Goal: Task Accomplishment & Management: Use online tool/utility

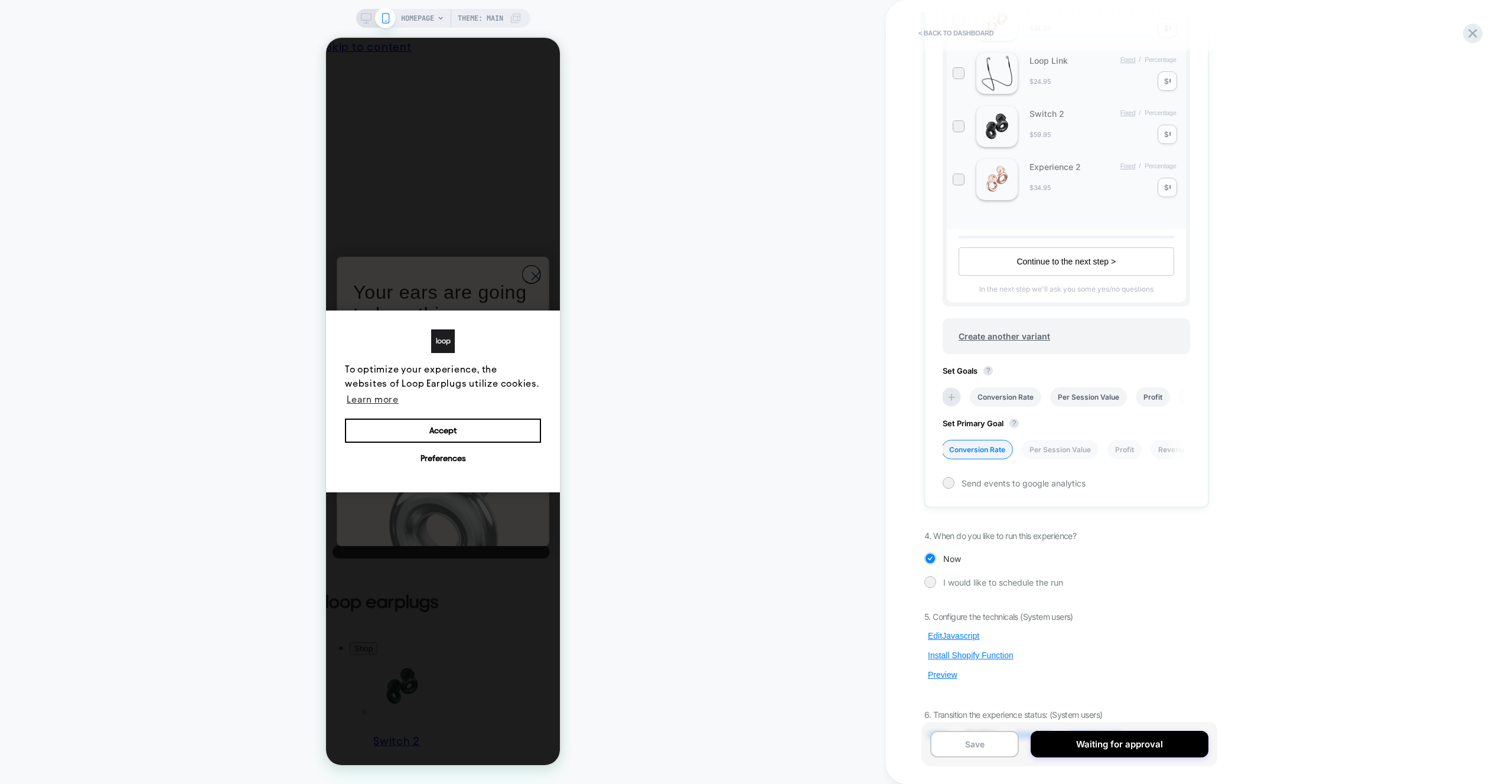
scroll to position [425, 0]
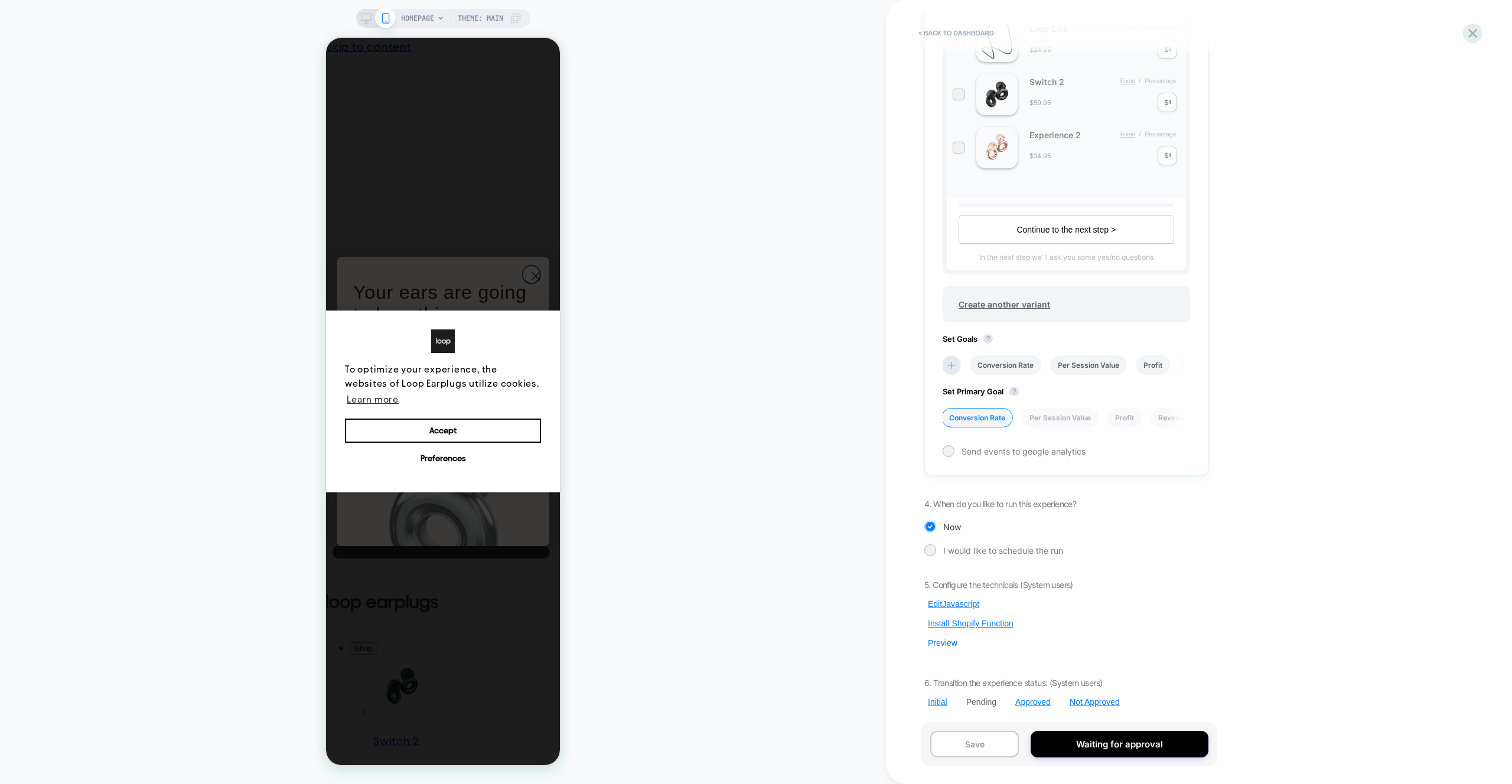
click at [0, 0] on button "Preview" at bounding box center [0, 0] width 0 height 0
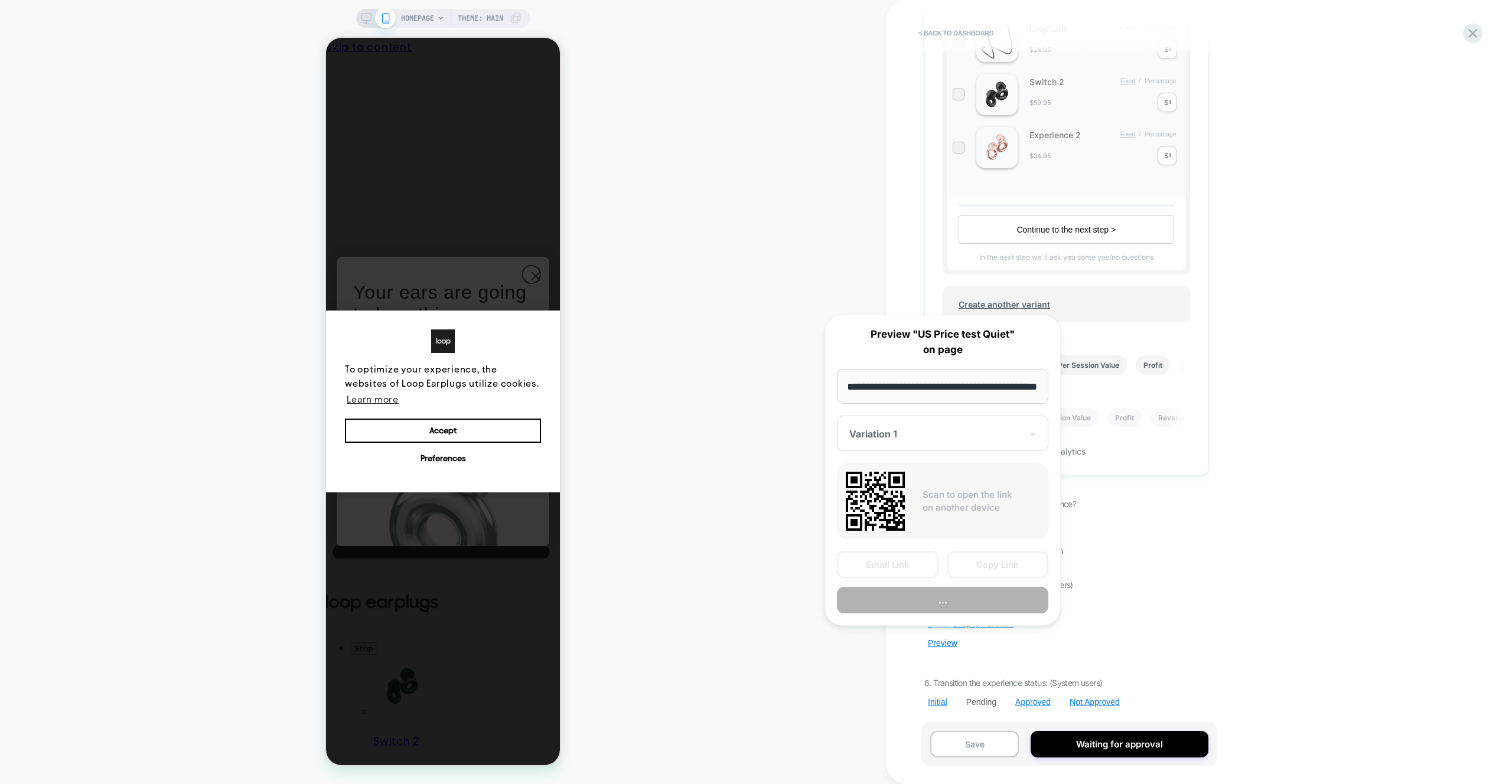
scroll to position [0, 0]
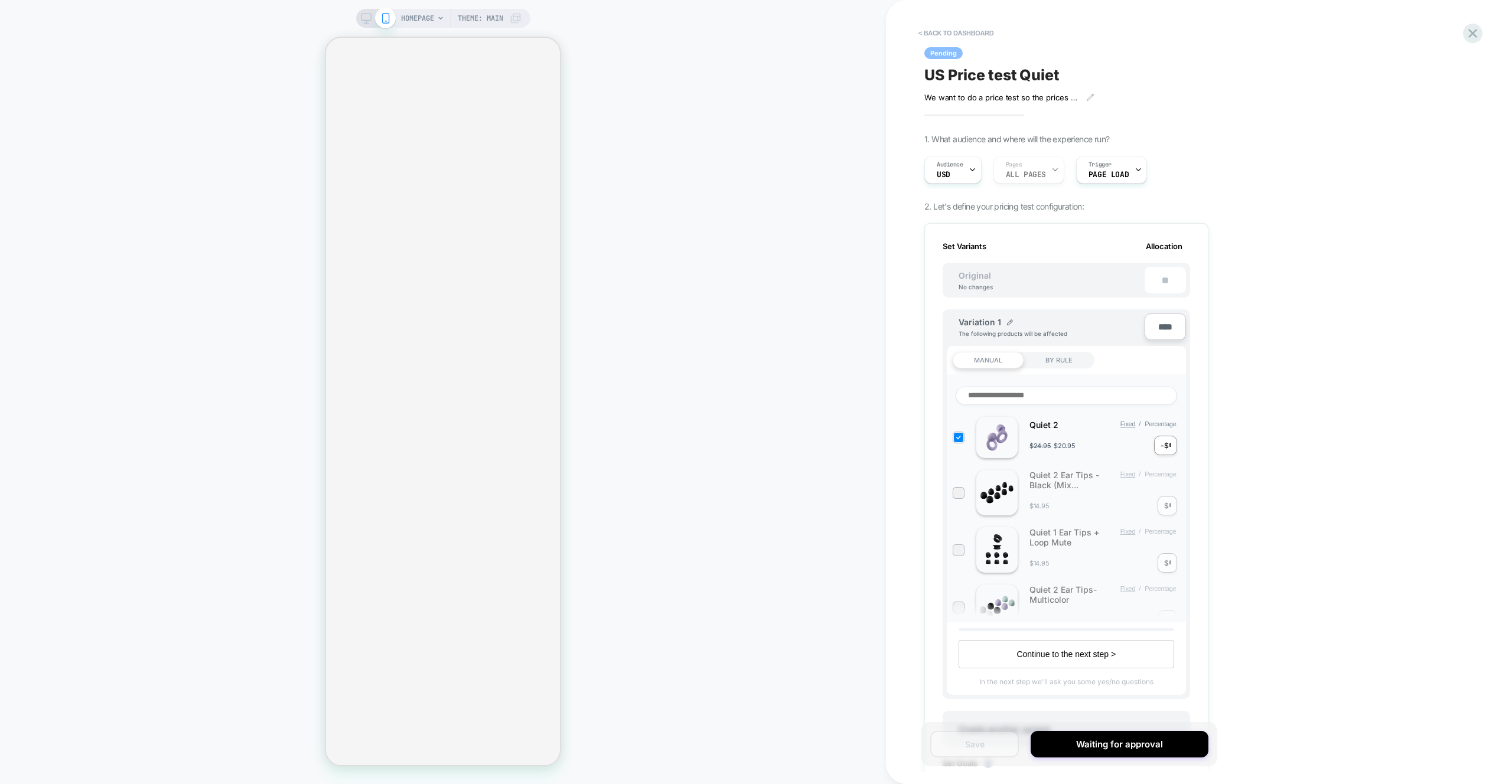
scroll to position [425, 0]
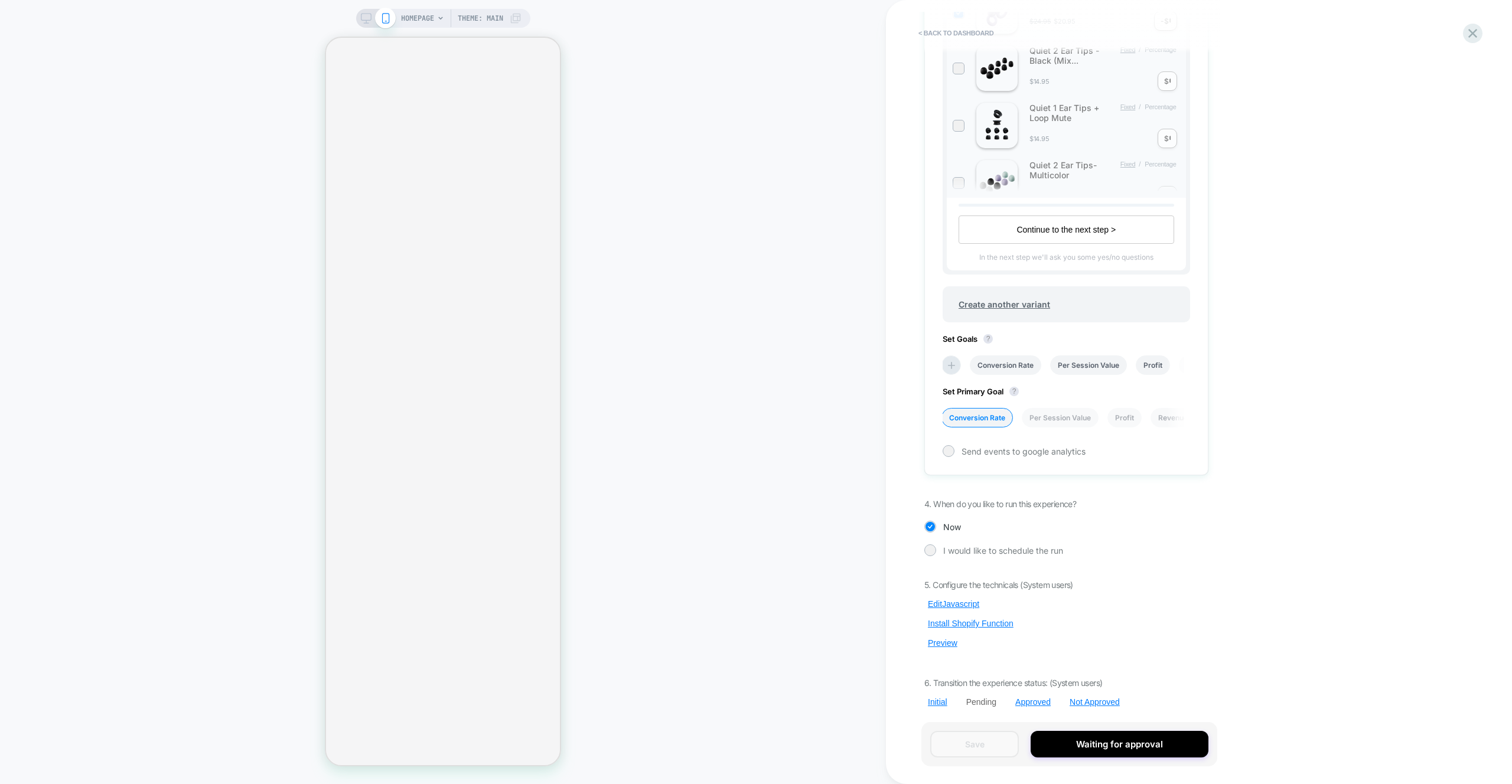
click at [943, 649] on div "5. Configure the technicals (System users) Edit Javascript Install Shopify Func…" at bounding box center [1066, 644] width 284 height 128
click at [943, 646] on button "Preview" at bounding box center [943, 643] width 37 height 11
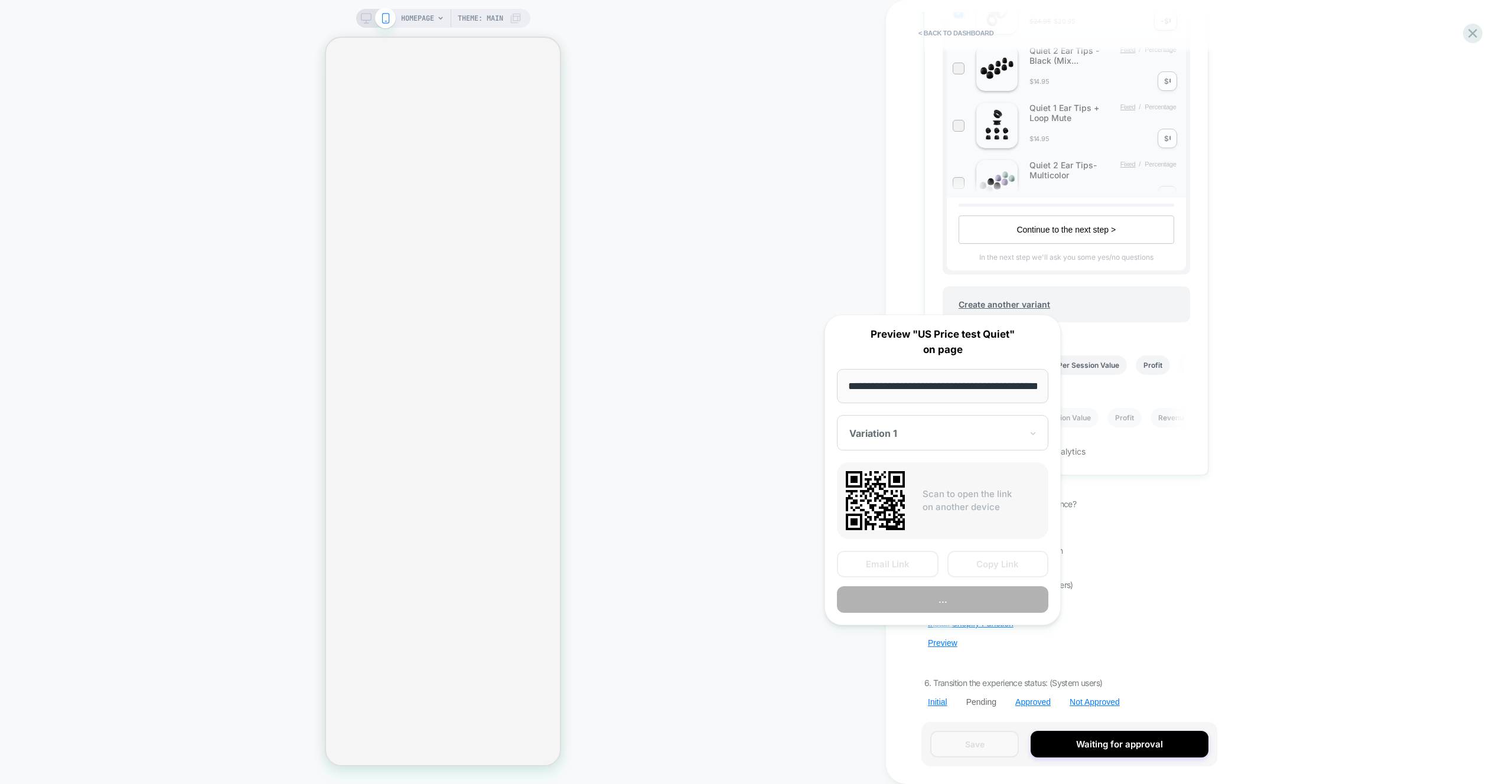
scroll to position [0, 43]
click at [1010, 571] on button "Copy Link" at bounding box center [997, 565] width 101 height 27
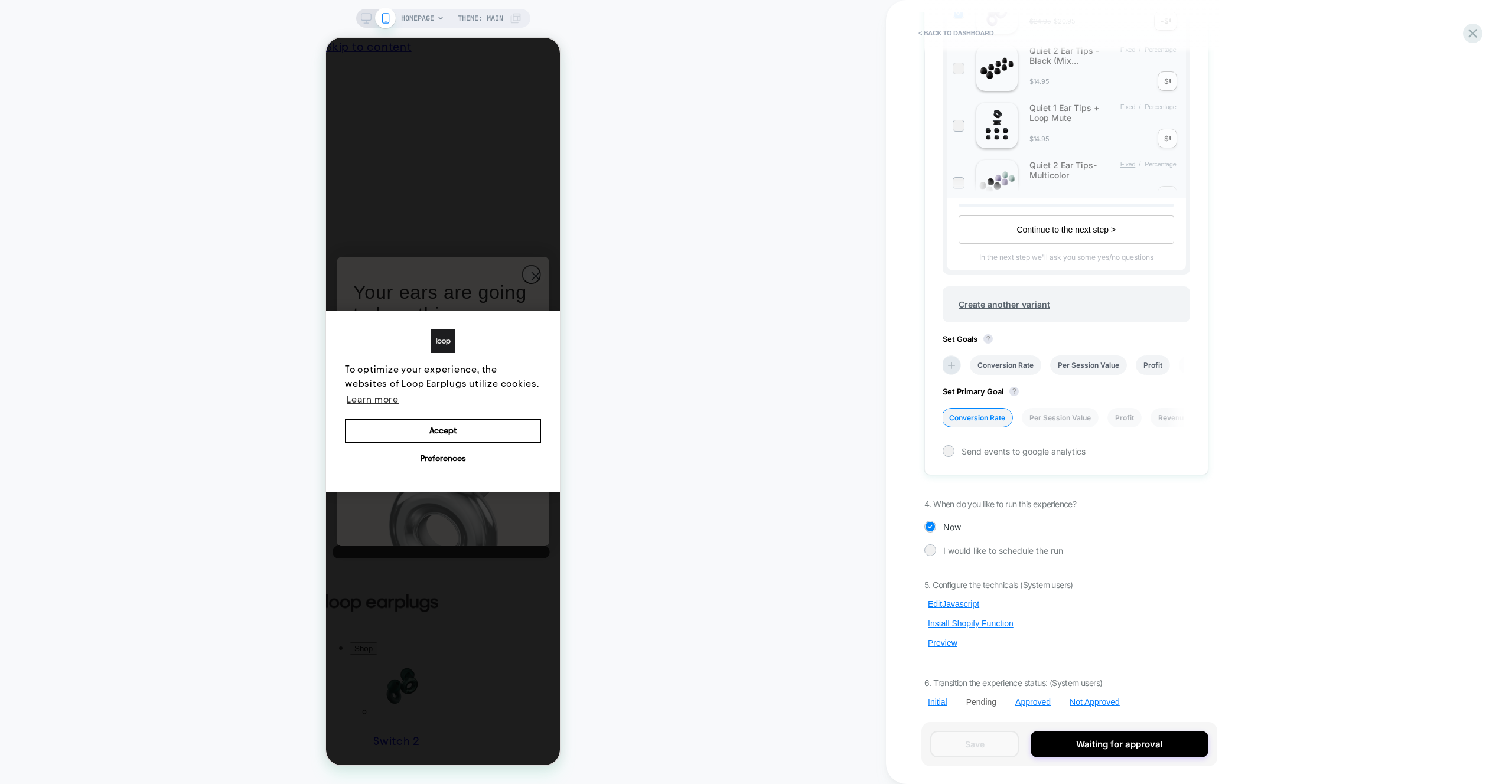
scroll to position [0, 0]
click at [0, 0] on button "Edit Javascript" at bounding box center [0, 0] width 0 height 0
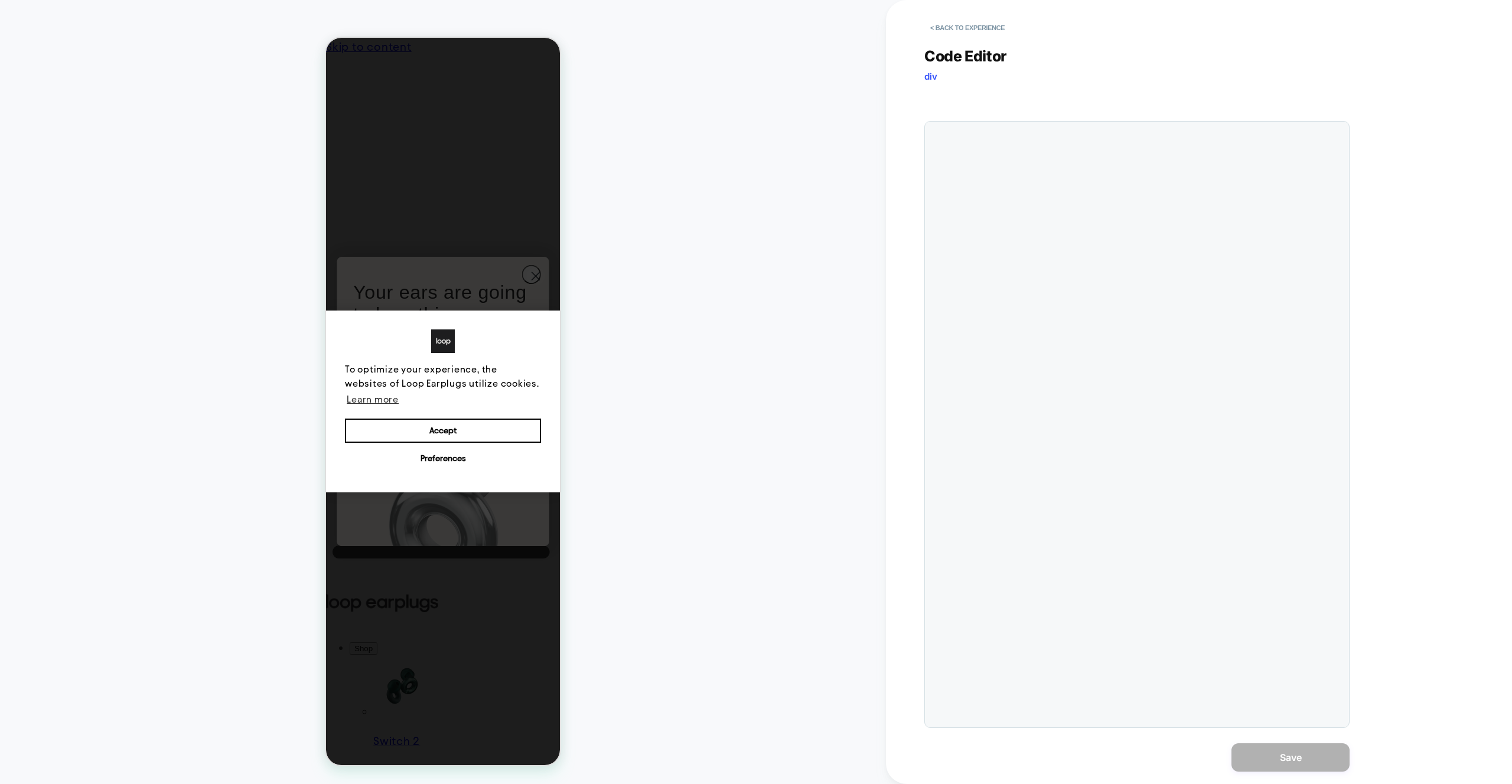
scroll to position [159, 0]
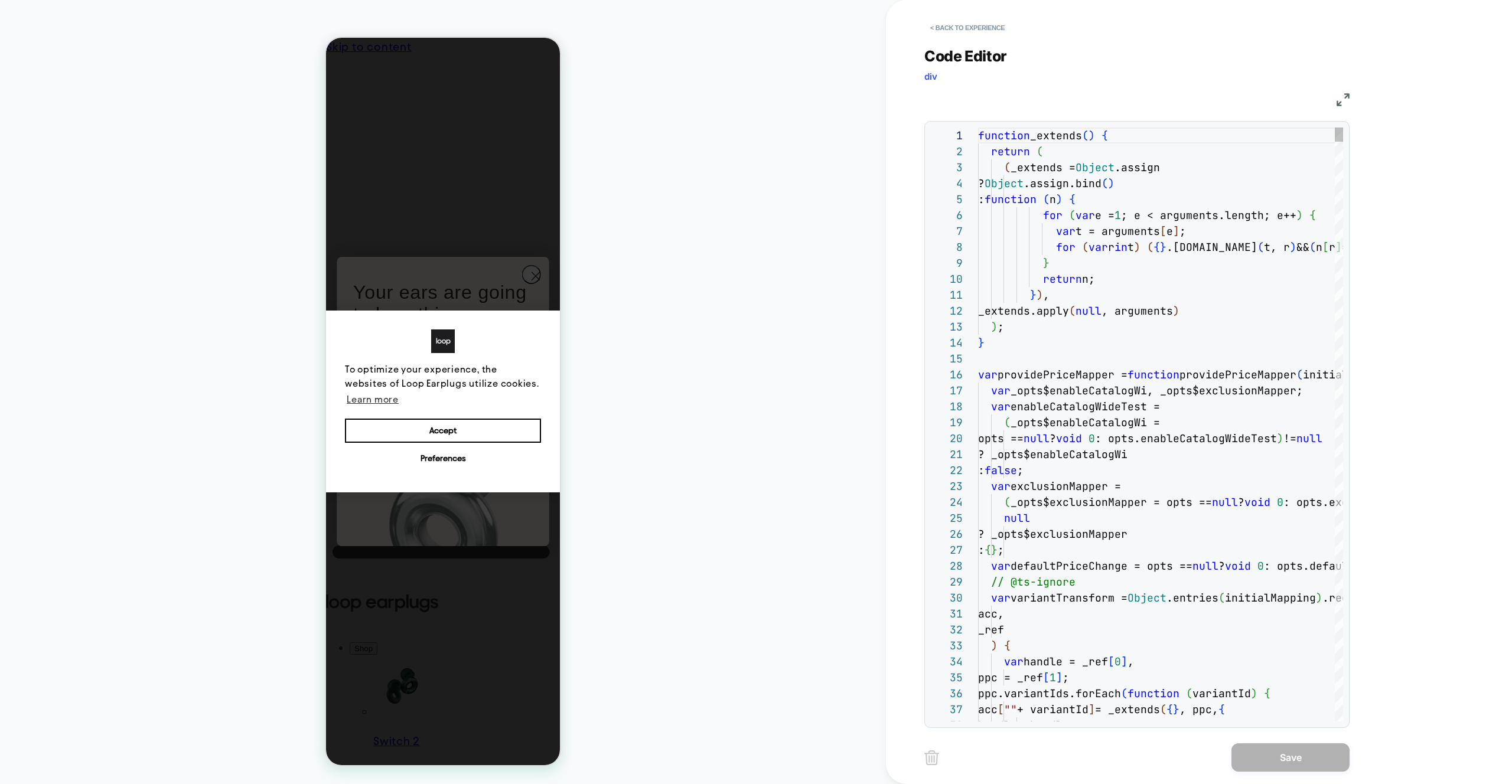
click at [0, 0] on div "function _extends ( ) { return ( ( _extends = Object .assign ? Object .assign.b…" at bounding box center [0, 0] width 0 height 0
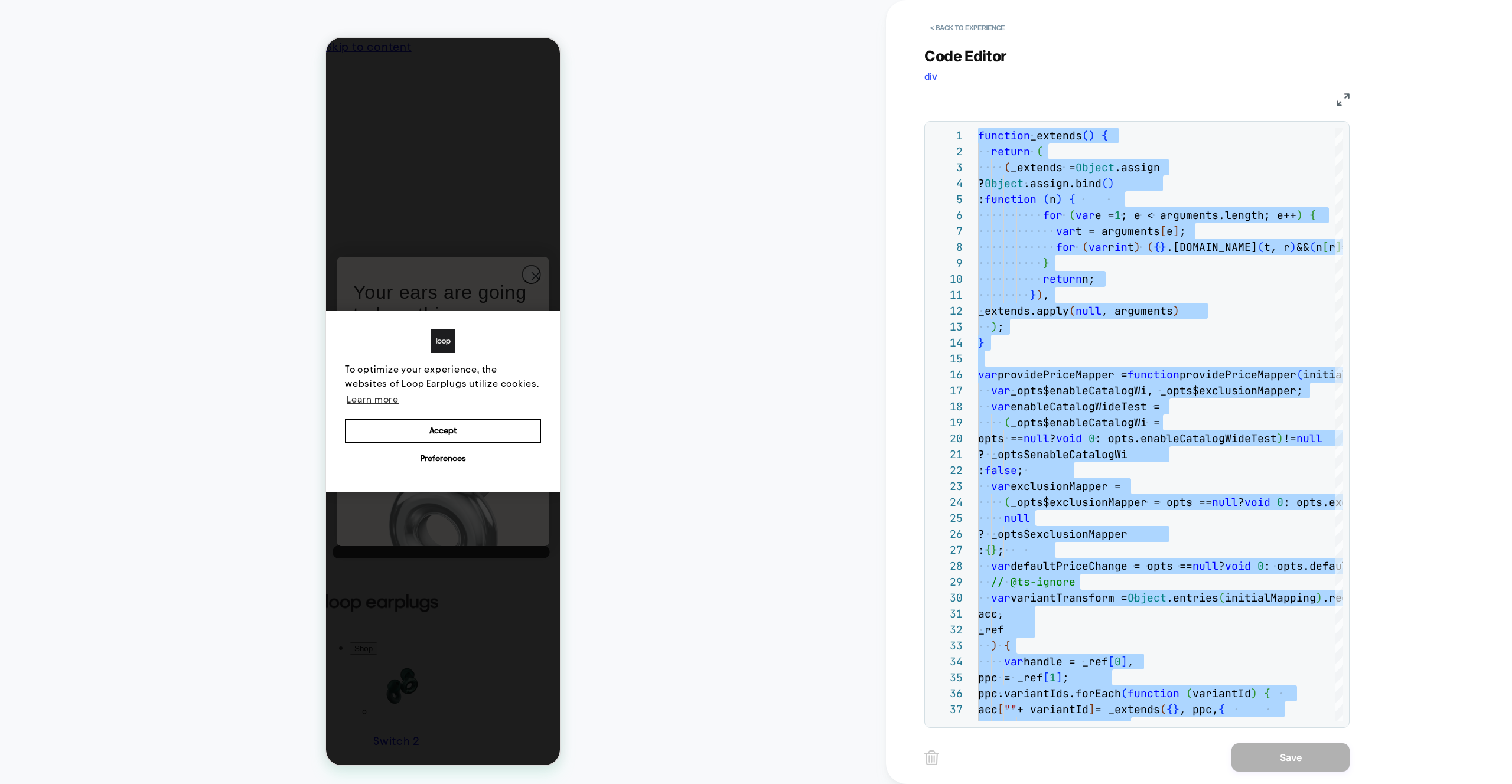
type textarea "*****"
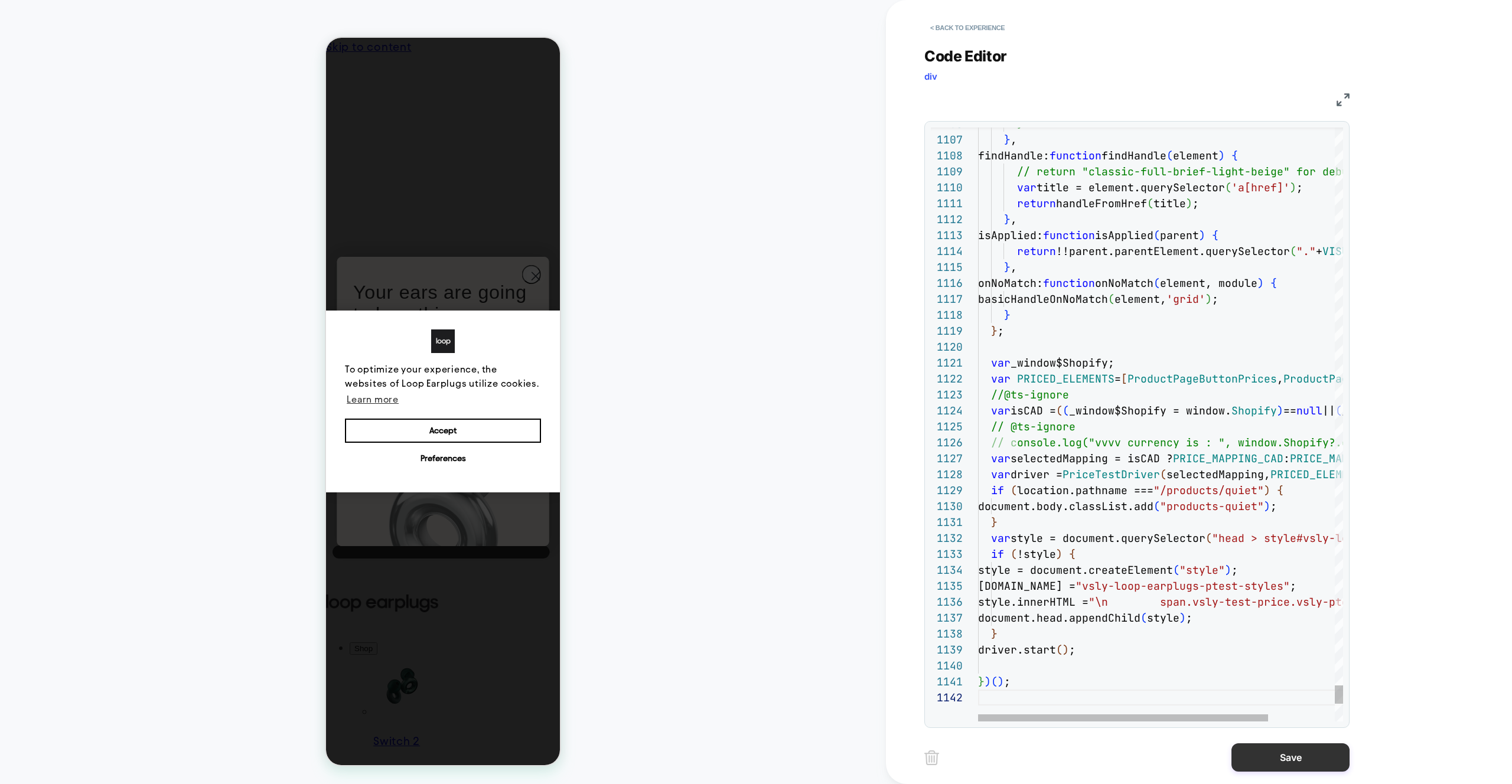
click at [1274, 757] on button "Save" at bounding box center [1290, 757] width 118 height 28
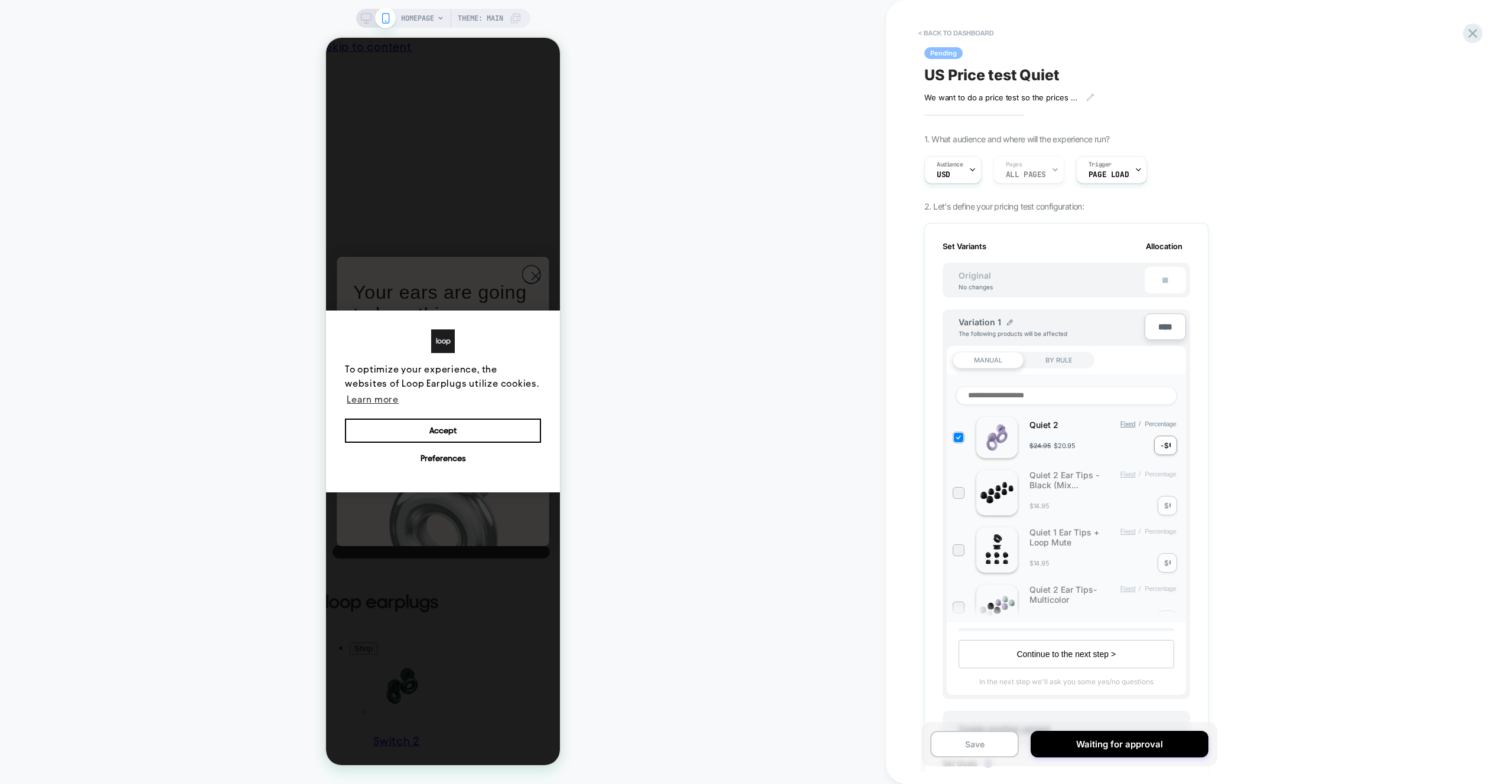
scroll to position [0, 2]
click at [1003, 733] on button "Save" at bounding box center [975, 744] width 88 height 27
click at [1463, 42] on div "< back to dashboard Pending US Price test Quiet We want to do a price test so t…" at bounding box center [1199, 392] width 626 height 784
click at [1469, 38] on icon at bounding box center [1472, 33] width 16 height 16
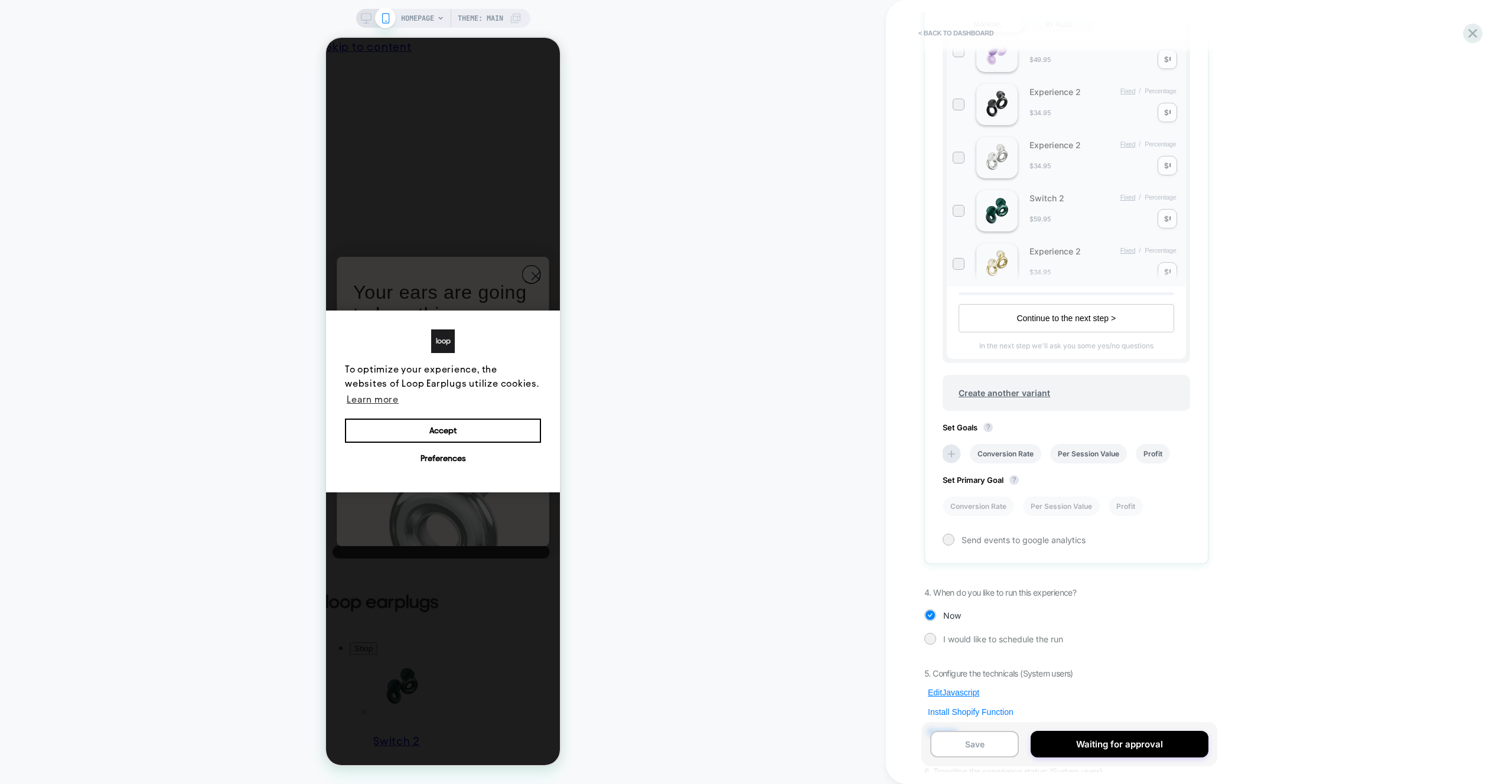
scroll to position [425, 0]
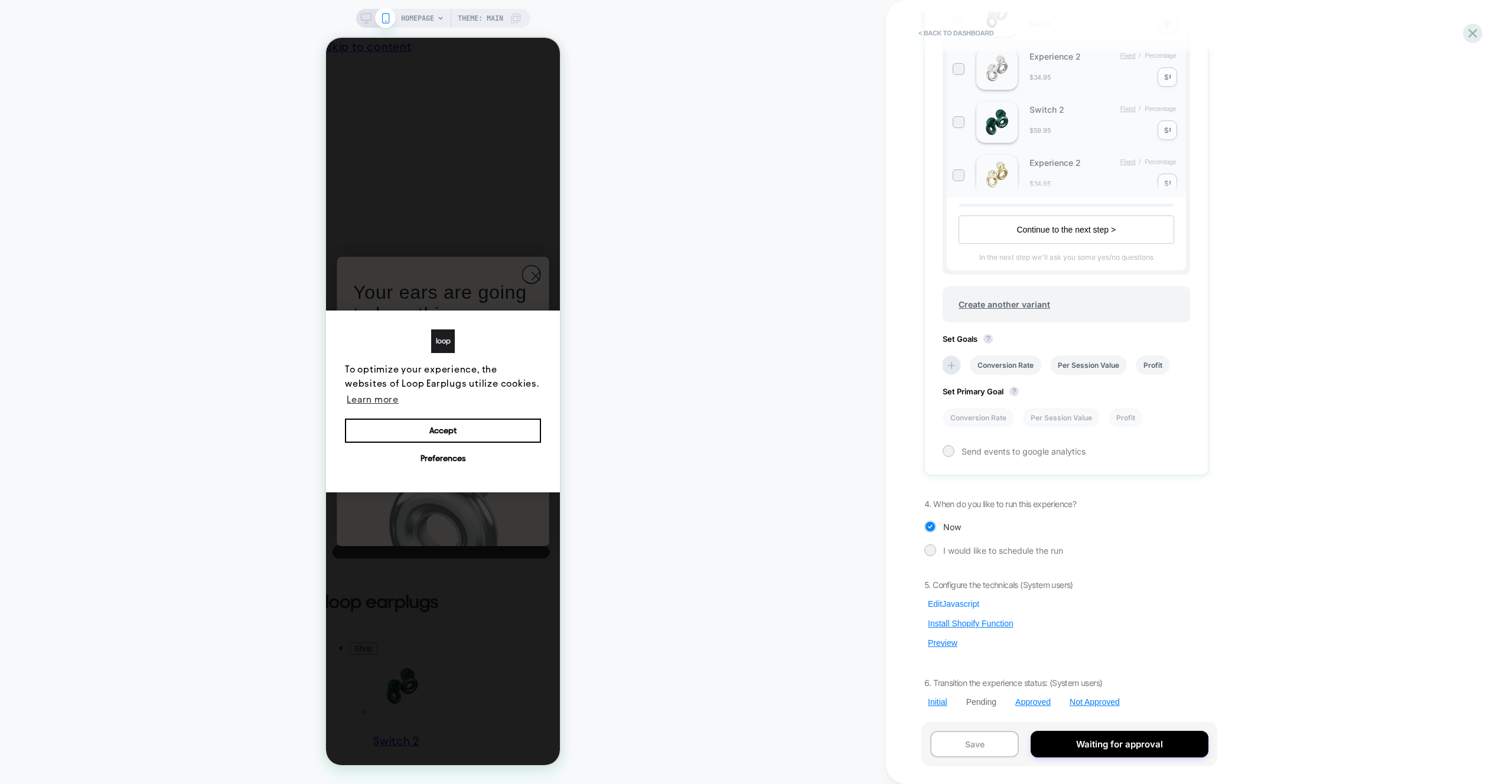
click at [948, 607] on button "Edit Javascript" at bounding box center [953, 604] width 59 height 11
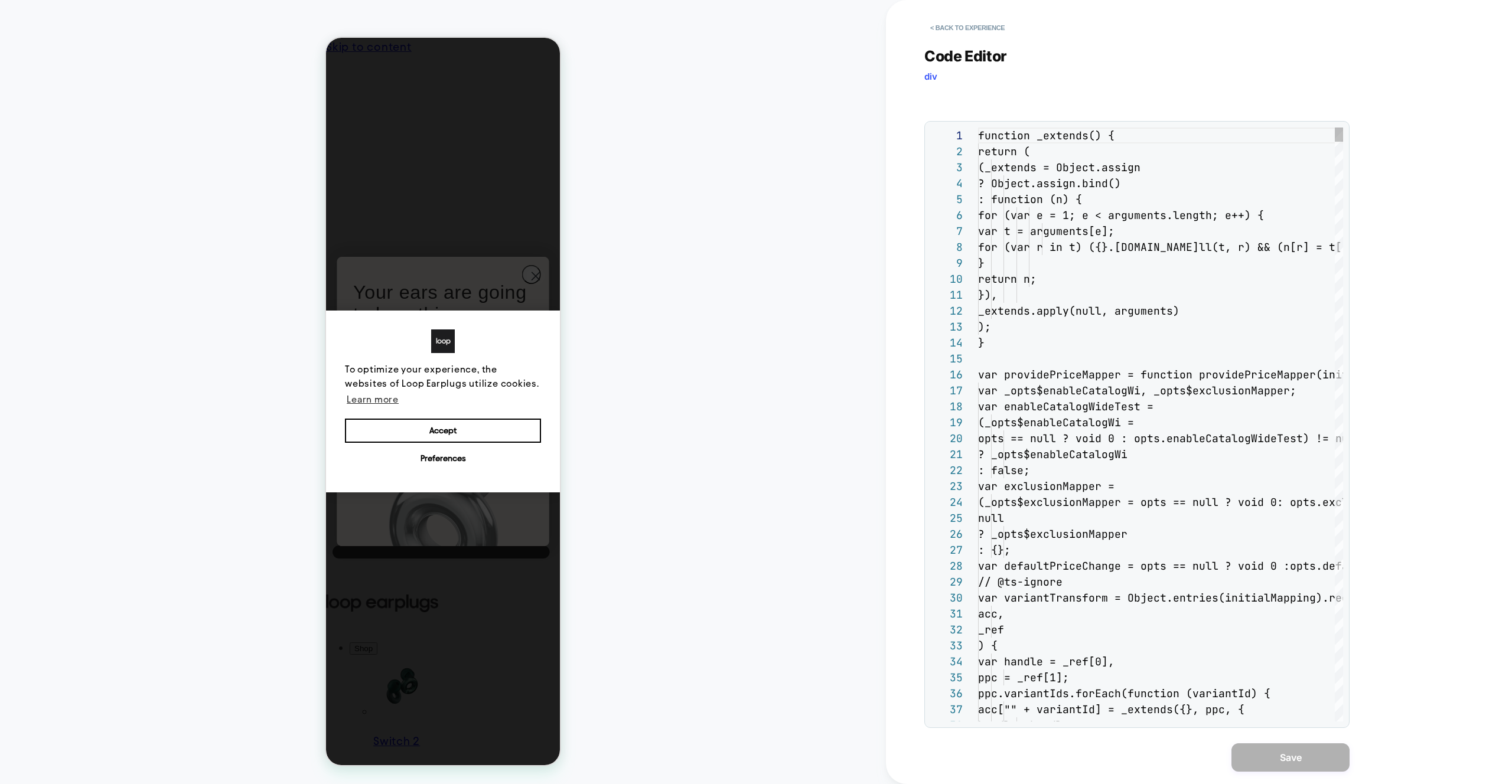
scroll to position [159, 0]
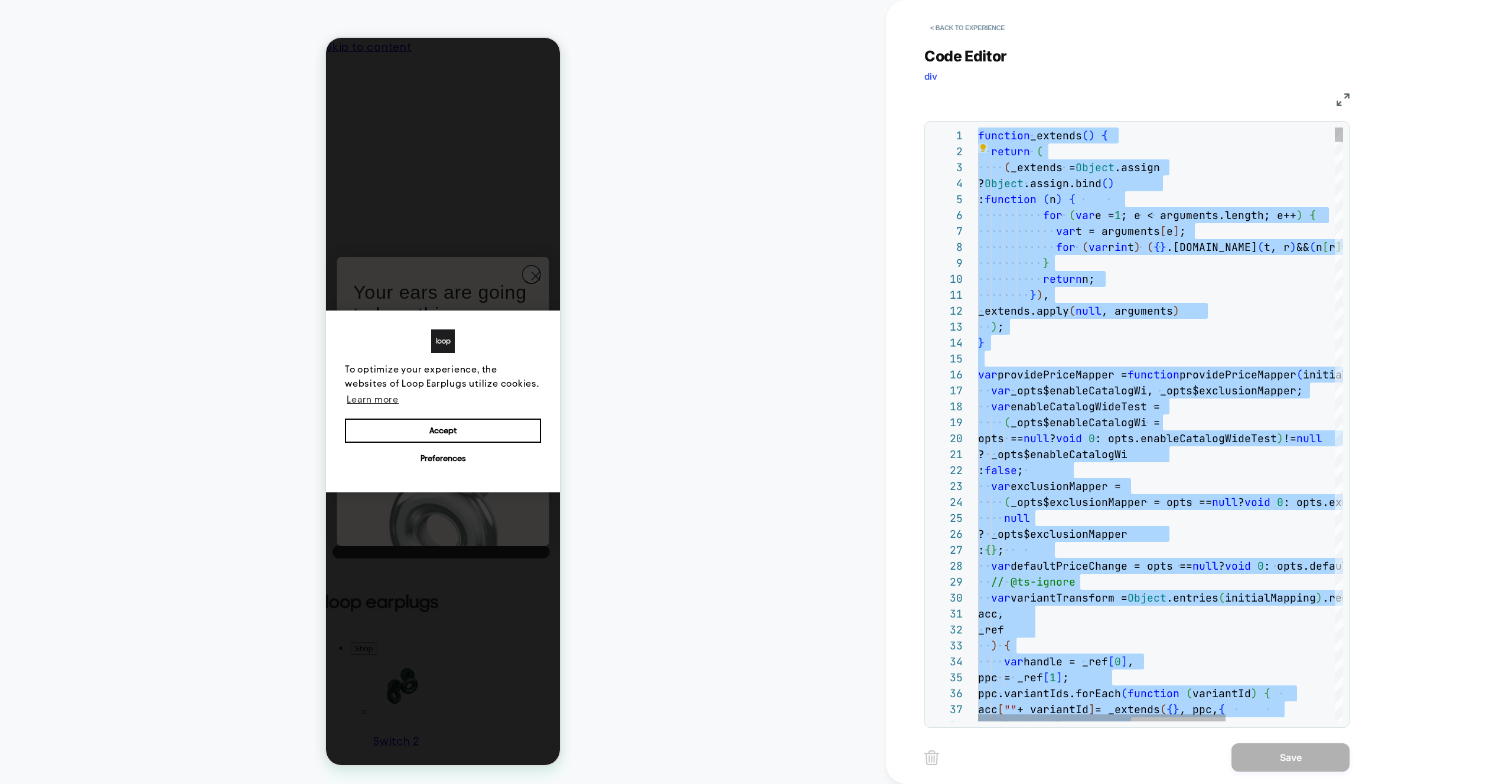
type textarea "*****"
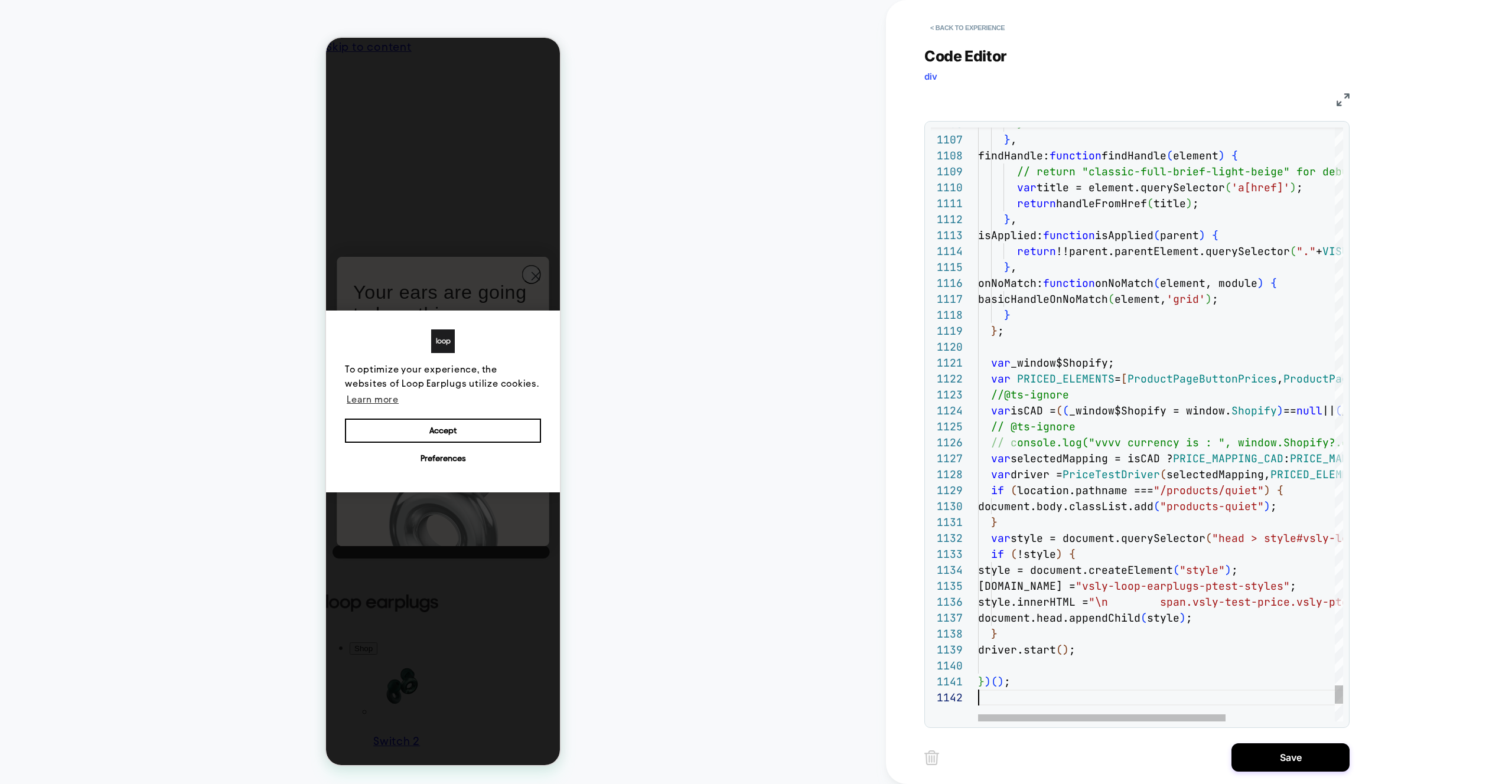
scroll to position [16, 0]
click at [0, 0] on button "Save" at bounding box center [0, 0] width 0 height 0
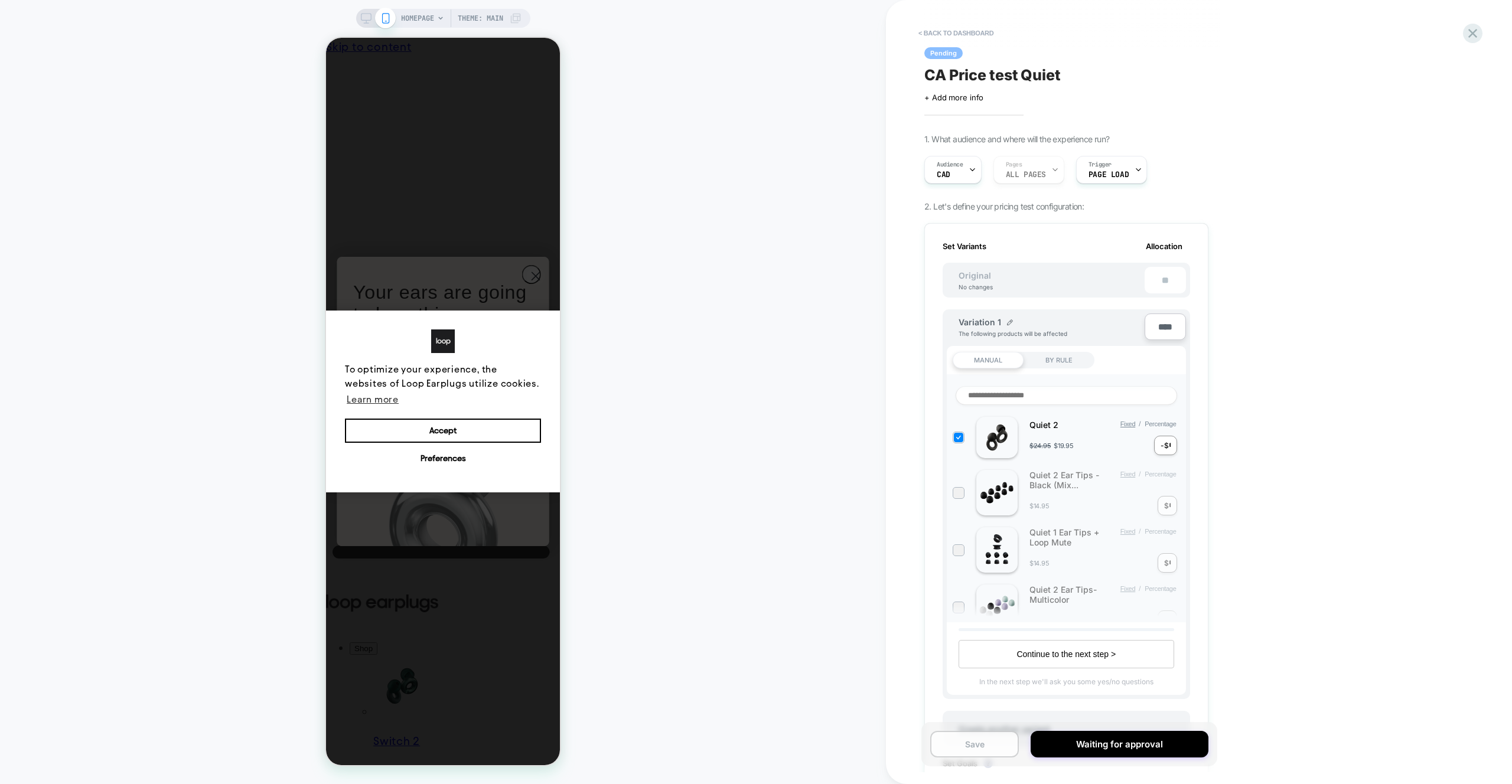
scroll to position [0, 2]
click at [1010, 746] on button "Save" at bounding box center [975, 744] width 88 height 27
click at [1487, 31] on div "< back to dashboard Pending CA Price test Quiet Click to edit experience detail…" at bounding box center [1199, 392] width 626 height 784
click at [0, 0] on icon at bounding box center [0, 0] width 0 height 0
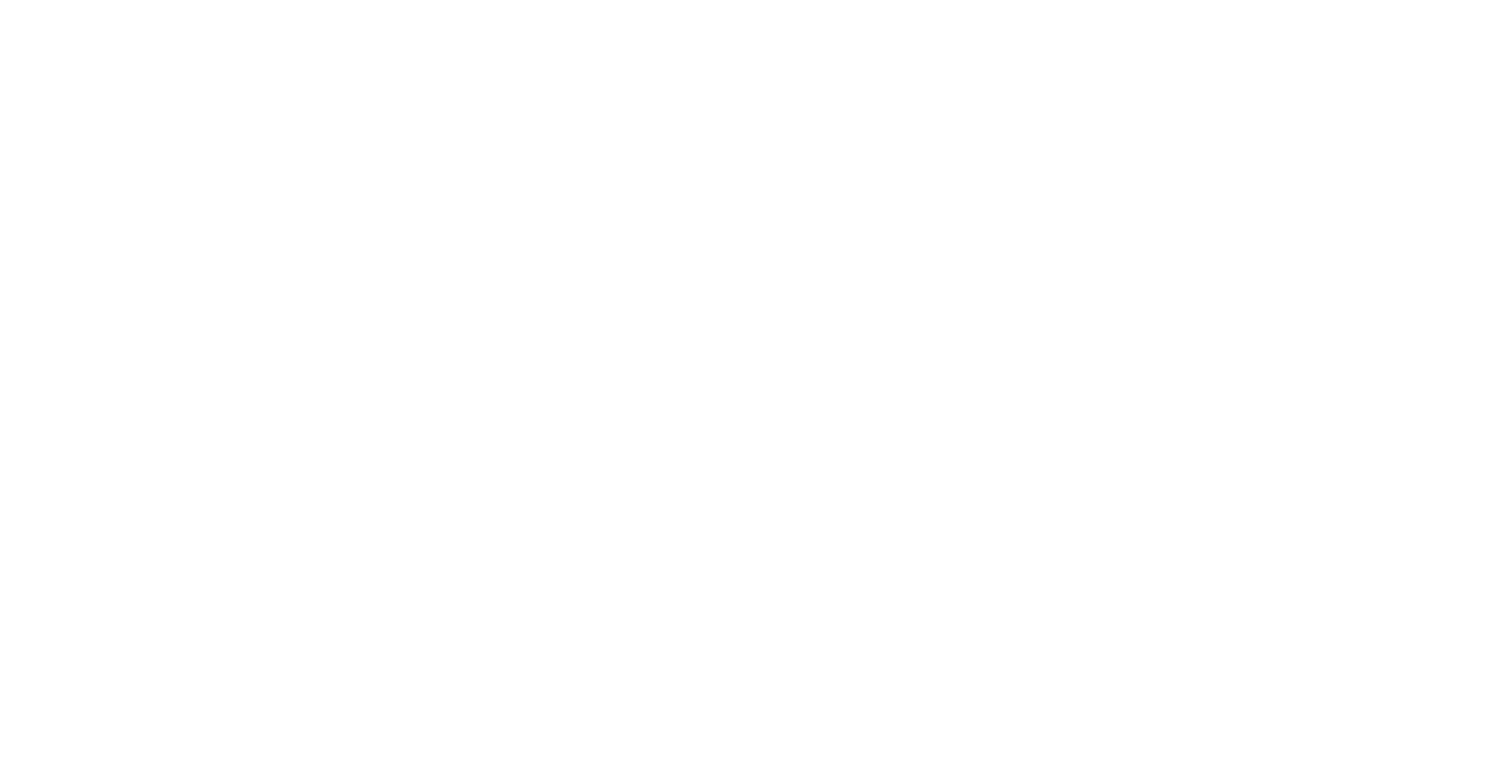
click at [1475, 5] on html "Navigated to [DOMAIN_NAME] | No-code CRO for Shopify" at bounding box center [756, 2] width 1512 height 5
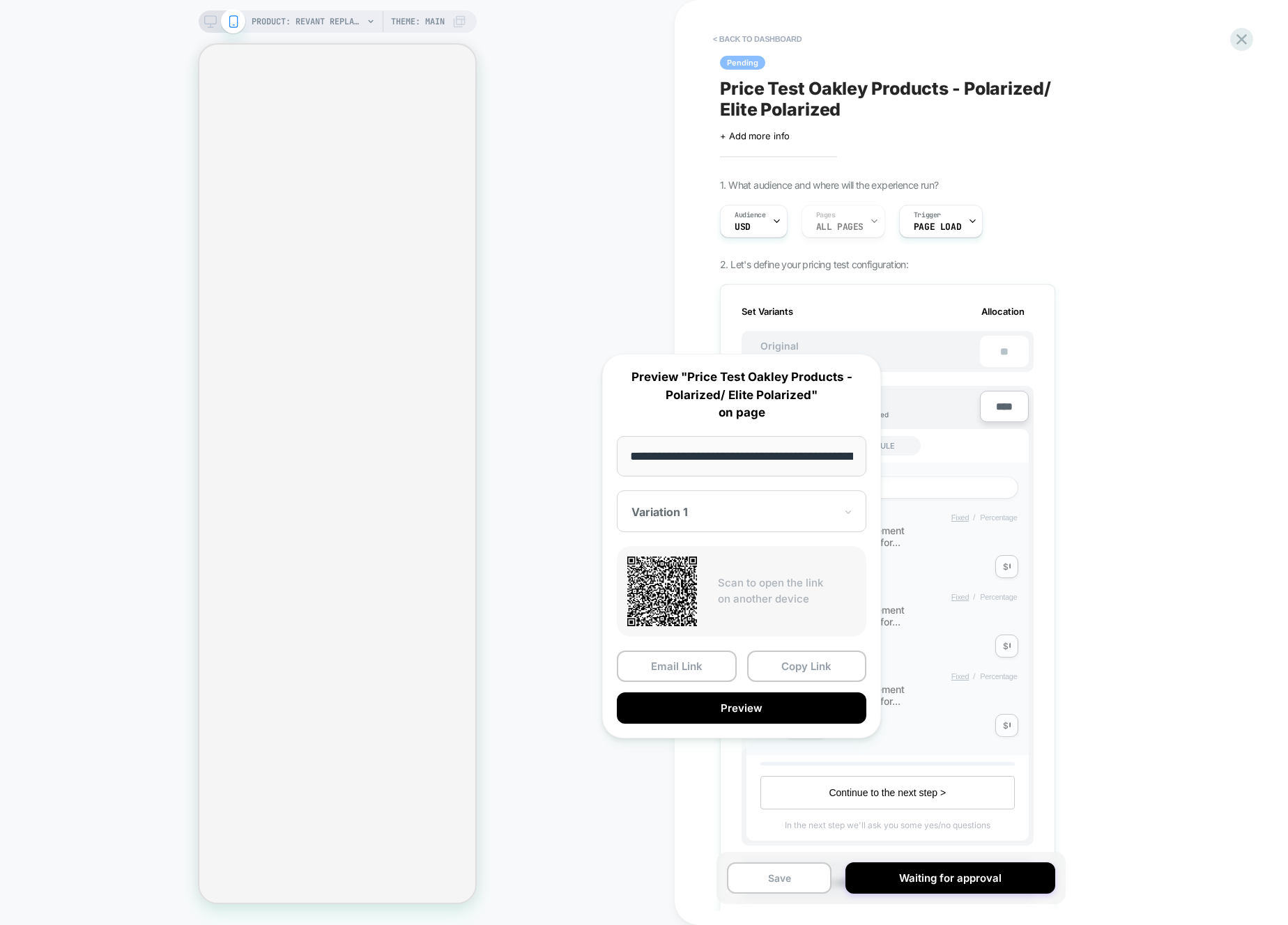
scroll to position [0, 2]
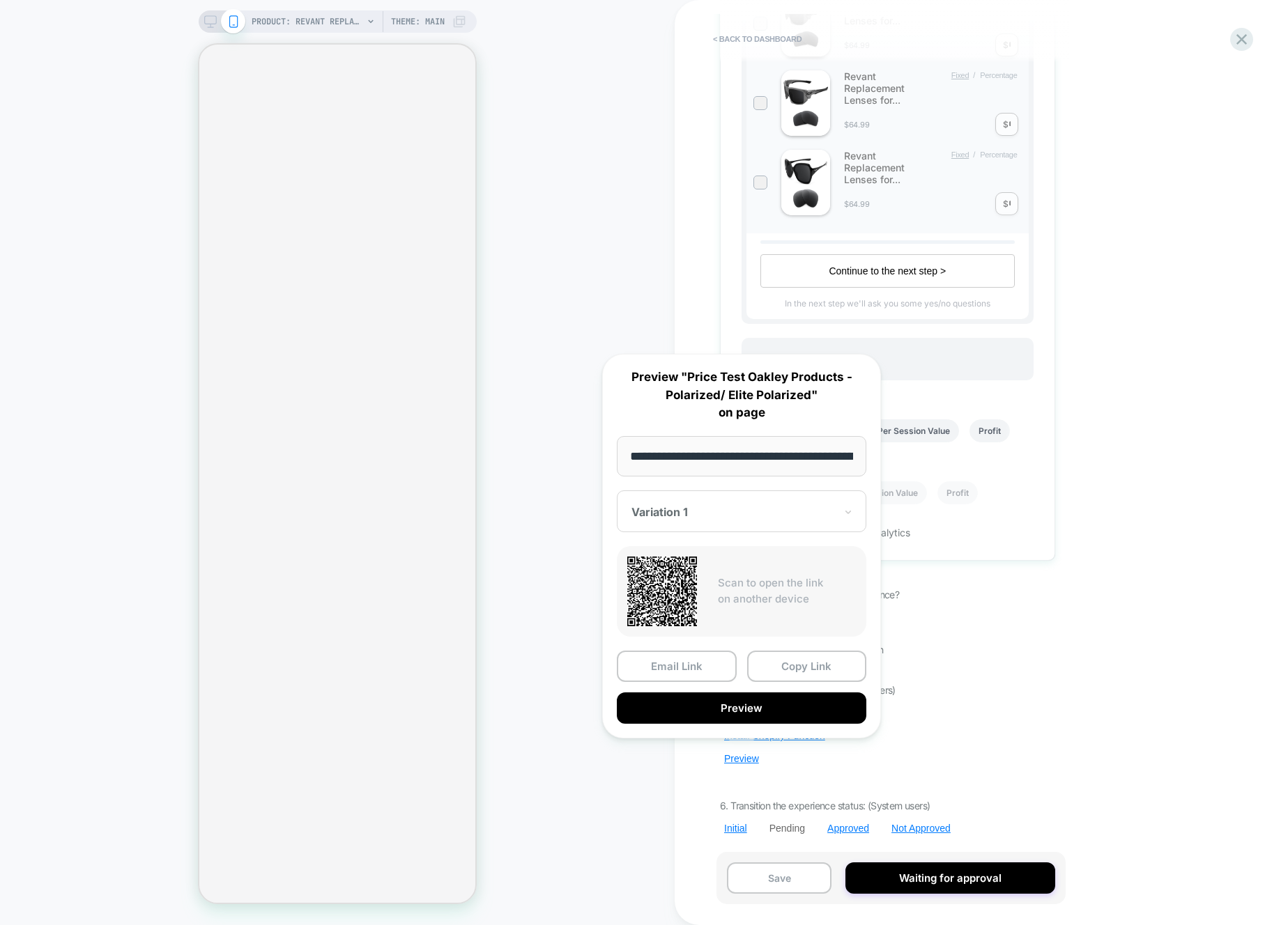
click at [1140, 334] on div "< back to dashboard Pending Price Test Oakley Products - Polarized/ Elite Polar…" at bounding box center [981, 462] width 613 height 925
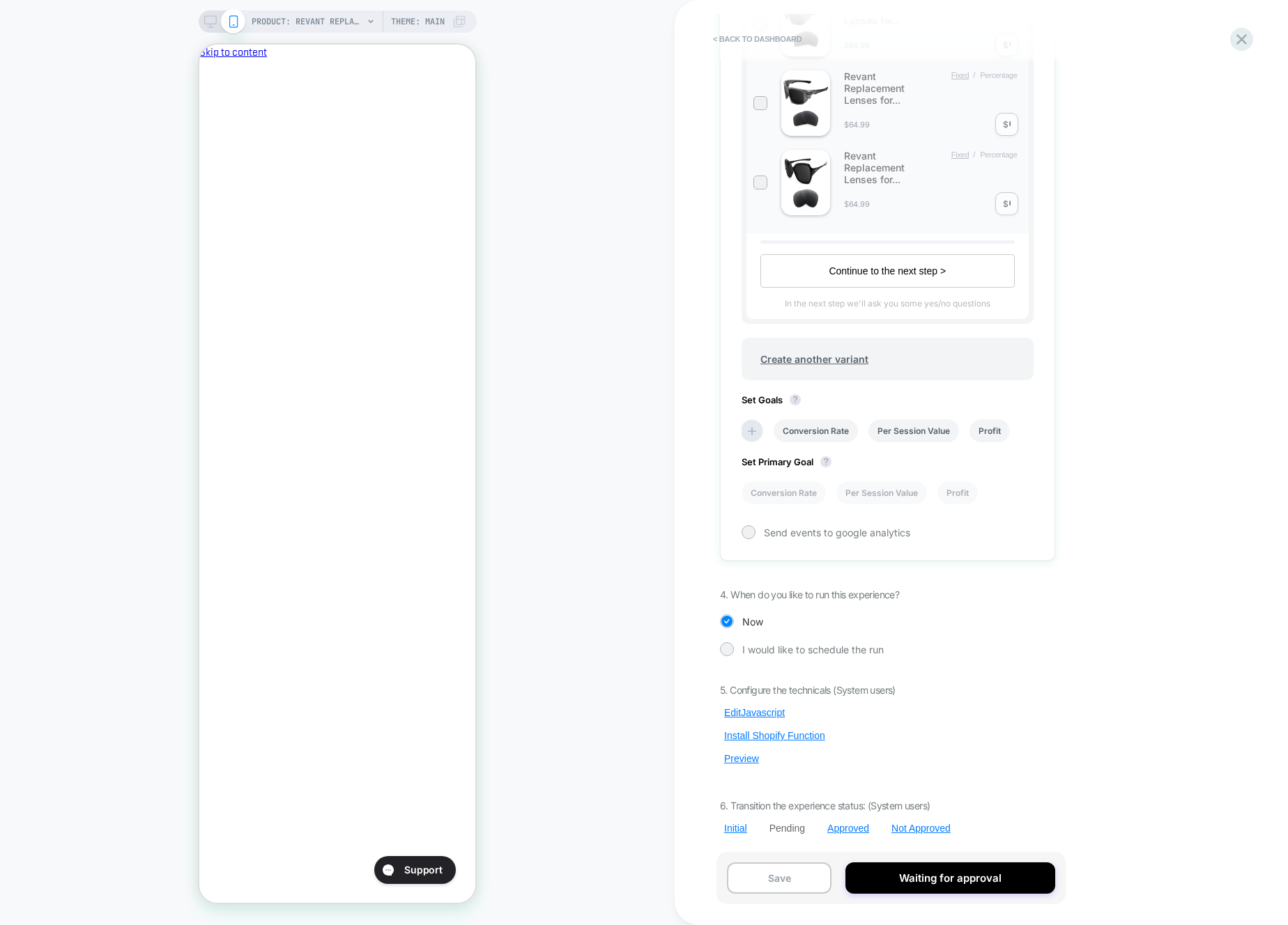
scroll to position [0, 0]
